Goal: Obtain resource: Obtain resource

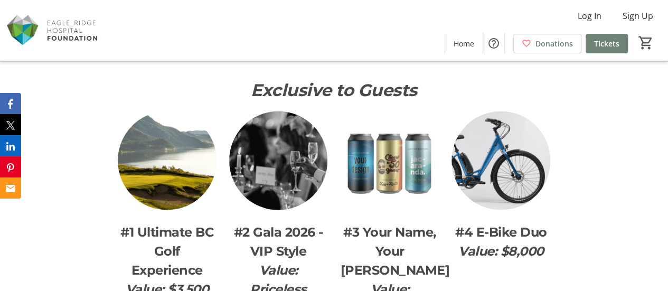
scroll to position [1108, 0]
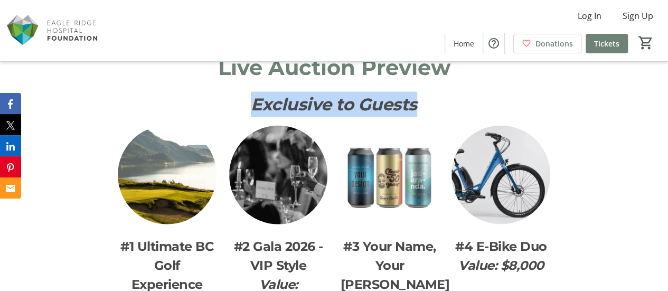
drag, startPoint x: 433, startPoint y: 118, endPoint x: 233, endPoint y: 110, distance: 200.2
click at [233, 110] on p "Exclusive to Guests" at bounding box center [334, 104] width 432 height 25
copy em "Exclusive to Guests"
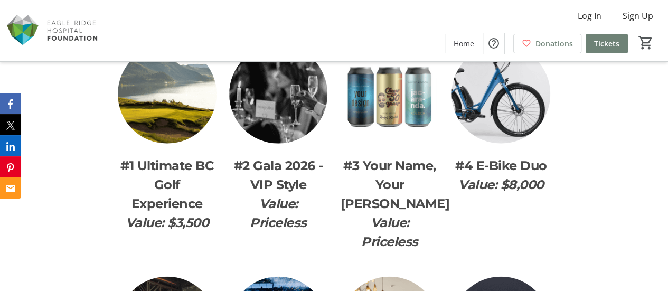
scroll to position [1190, 0]
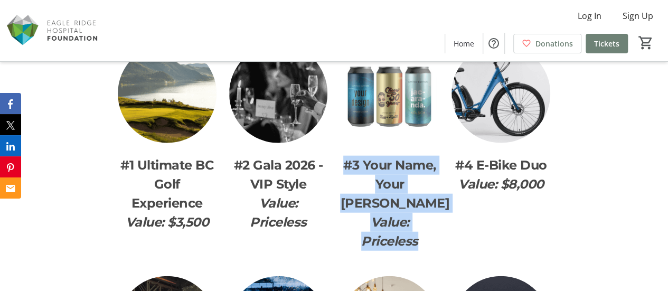
drag, startPoint x: 341, startPoint y: 173, endPoint x: 419, endPoint y: 249, distance: 109.0
click at [419, 249] on div "#3 Your Name, Your [PERSON_NAME] Value: Priceless" at bounding box center [389, 203] width 99 height 95
copy div "#3 Your Name, Your [PERSON_NAME] Value: Priceless"
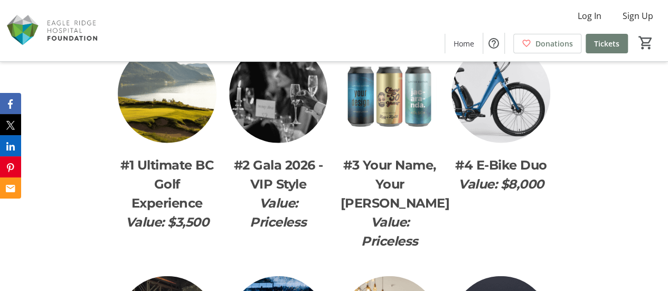
click at [494, 171] on span "#4 E-Bike Duo" at bounding box center [501, 164] width 92 height 15
drag, startPoint x: 547, startPoint y: 178, endPoint x: 454, endPoint y: 176, distance: 92.9
click at [454, 175] on p "#4 E-Bike Duo" at bounding box center [500, 165] width 99 height 19
copy span "#4 E-Bike Duo"
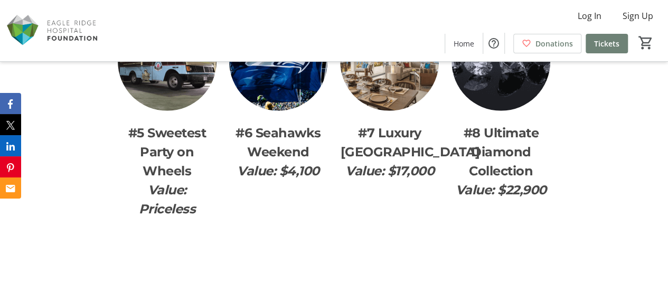
scroll to position [1401, 0]
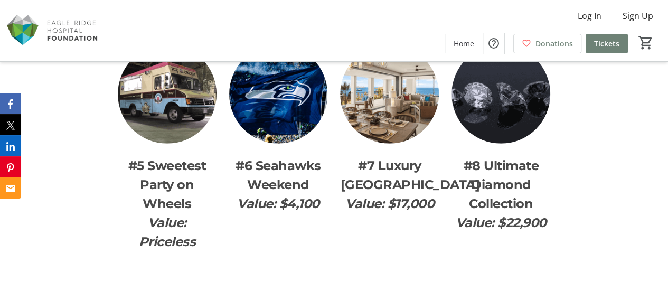
scroll to position [1425, 0]
